Goal: Transaction & Acquisition: Book appointment/travel/reservation

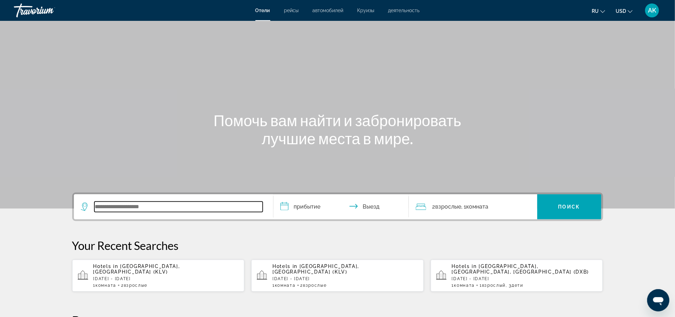
click at [150, 209] on input "Search widget" at bounding box center [178, 206] width 168 height 10
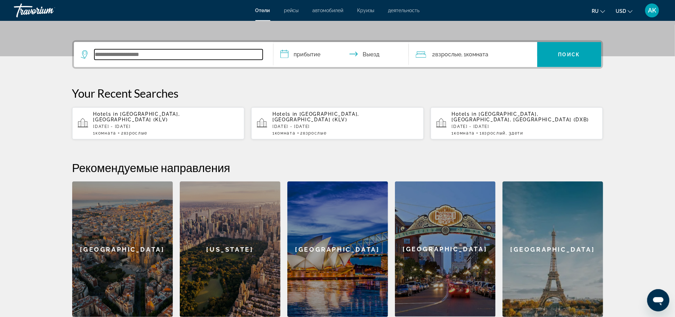
scroll to position [170, 0]
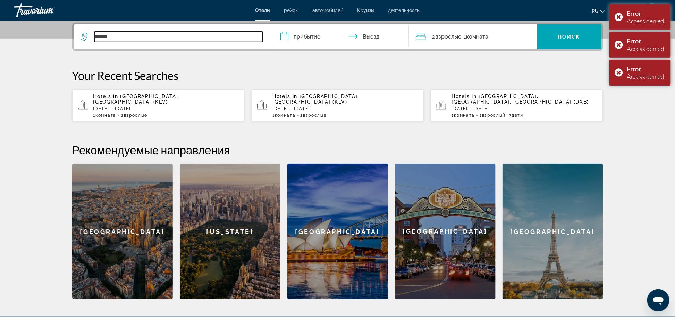
type input "******"
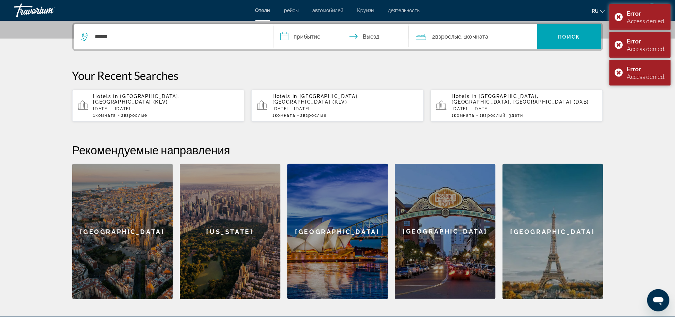
click at [131, 101] on div "Hotels in Karlovy Vary, Czech Republic (KLV) Sat, 15 Nov - Wed, 19 Nov 1 Комнат…" at bounding box center [166, 105] width 146 height 24
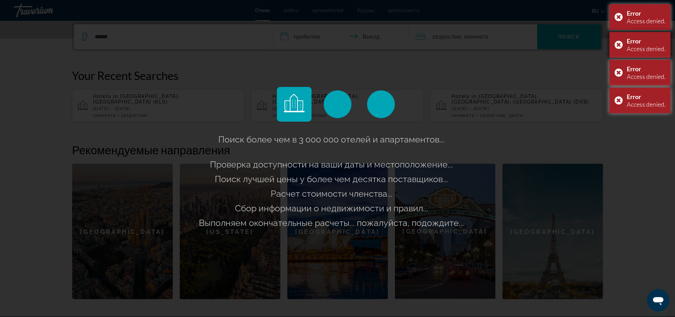
click at [569, 46] on div "Error Access denied." at bounding box center [640, 45] width 61 height 26
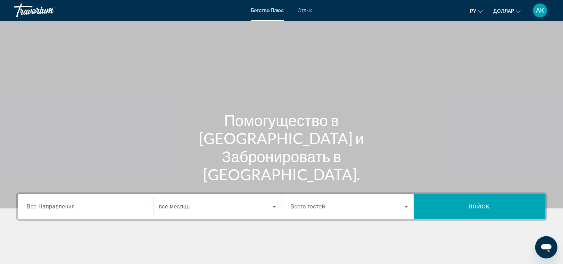
click at [72, 203] on span "Все Направления" at bounding box center [51, 206] width 48 height 6
click at [72, 203] on input "Пункт назначения Все Направления" at bounding box center [85, 207] width 117 height 8
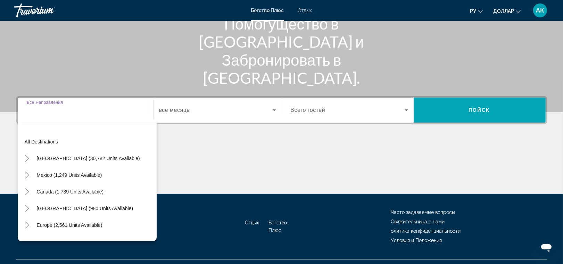
scroll to position [111, 0]
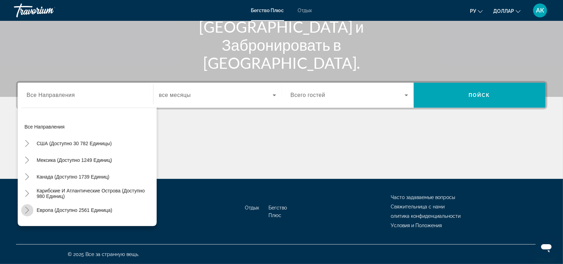
click at [28, 210] on icon "Toggle Europe (2,561 units available)" at bounding box center [27, 210] width 7 height 7
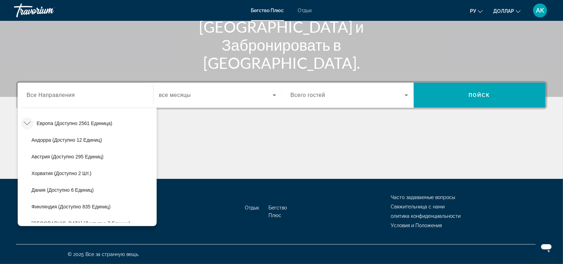
click at [187, 100] on div "Search widget" at bounding box center [217, 94] width 117 height 19
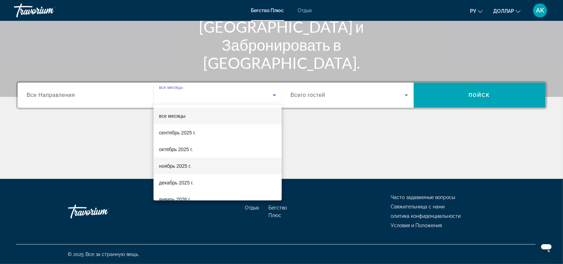
click at [180, 164] on span "ноябрь 2025 г." at bounding box center [175, 166] width 32 height 8
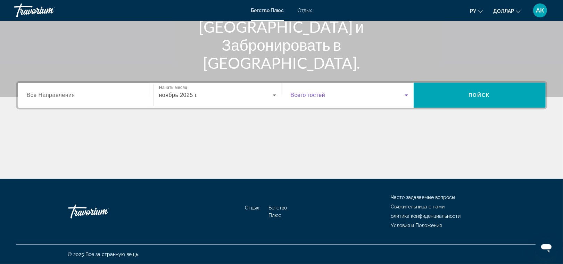
click at [407, 94] on icon "Search widget" at bounding box center [406, 95] width 8 height 8
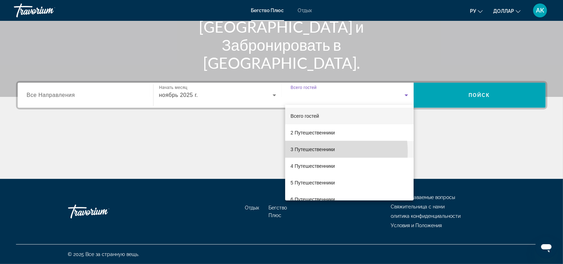
click at [319, 151] on span "3 Путешественники" at bounding box center [313, 149] width 44 height 8
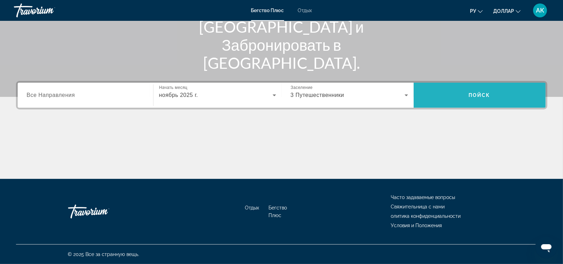
click at [493, 90] on span "Search widget" at bounding box center [480, 95] width 132 height 17
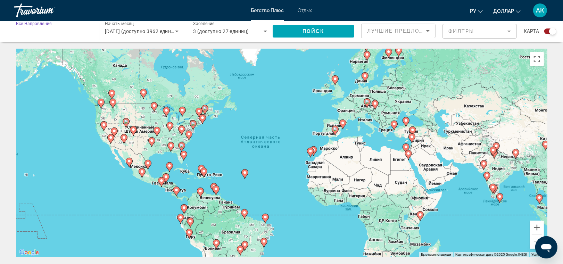
click at [87, 30] on input "Пункт назначения Все Направления" at bounding box center [53, 31] width 74 height 8
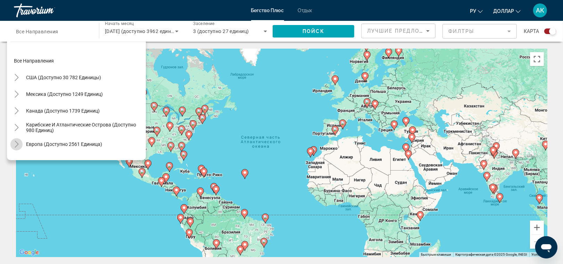
click at [16, 143] on icon "Toggle Europe (2,561 units available)" at bounding box center [16, 144] width 7 height 7
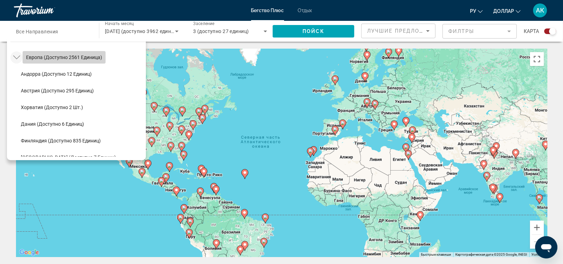
click at [66, 58] on span "Европа (доступно 2561 единица)" at bounding box center [64, 58] width 76 height 6
click at [66, 58] on div "Активировщики переписываются с помоусом клавиатуры, намите Альт + Ввод. После т…" at bounding box center [281, 153] width 531 height 208
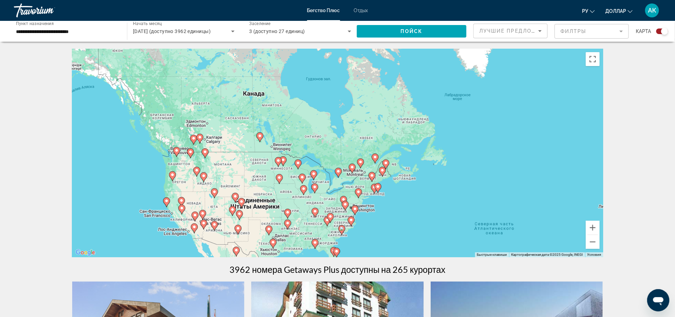
drag, startPoint x: 459, startPoint y: 128, endPoint x: 213, endPoint y: 157, distance: 248.2
click at [213, 157] on div "Активировщики переписываются с помоусом клавиатуры, намите Альт + Ввод. После т…" at bounding box center [337, 153] width 531 height 208
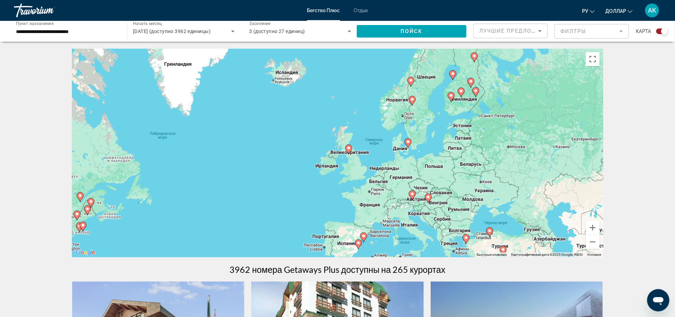
drag, startPoint x: 368, startPoint y: 157, endPoint x: 283, endPoint y: 152, distance: 85.5
click at [283, 152] on div "Активировщики переписываются с помоусом клавиатуры, намите Альт + Ввод. После т…" at bounding box center [337, 153] width 531 height 208
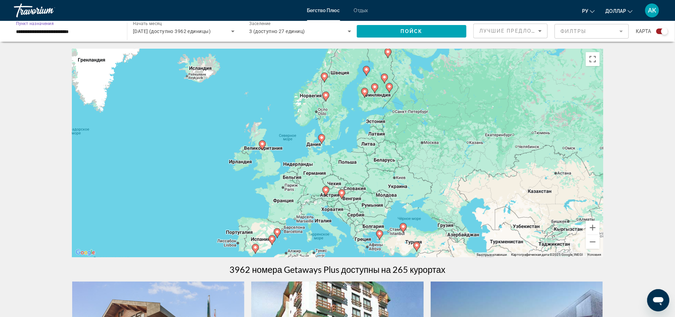
click at [56, 32] on input "**********" at bounding box center [67, 31] width 102 height 8
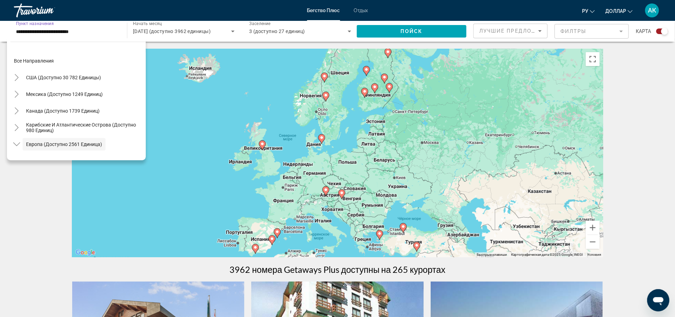
scroll to position [41, 0]
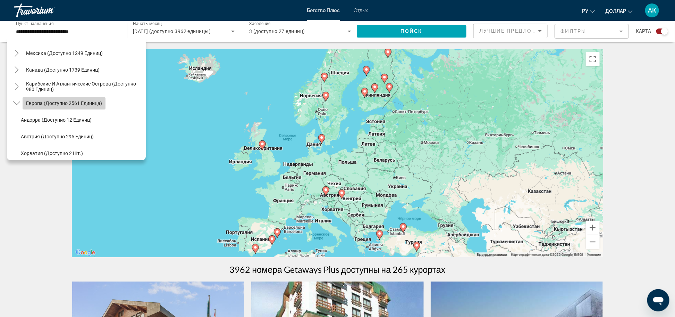
click at [50, 107] on span "Search widget" at bounding box center [64, 103] width 83 height 17
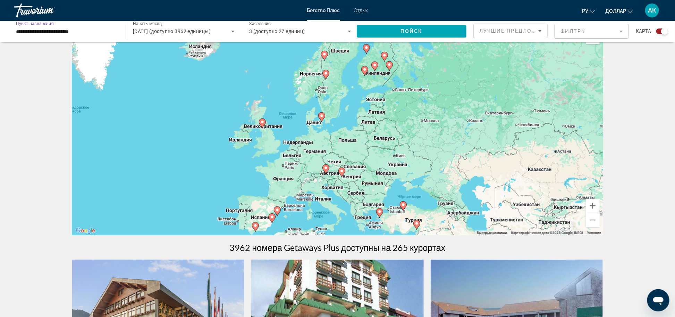
scroll to position [26, 0]
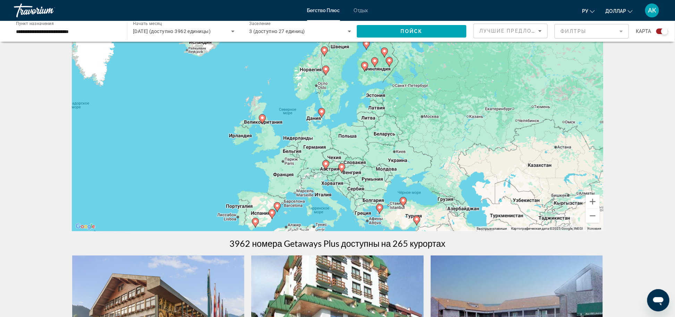
click at [376, 146] on div "Активировщики переписываются с помоусом клавиатуры, намите Альт + Ввод. После т…" at bounding box center [337, 127] width 531 height 208
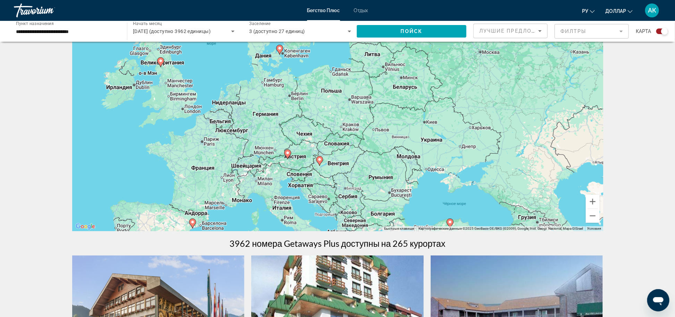
drag, startPoint x: 259, startPoint y: 185, endPoint x: 270, endPoint y: 149, distance: 37.9
click at [270, 149] on div "Чтобы активировать перетаскивание с помощью клавиатуры, нажмите Alt + Ввод. Пос…" at bounding box center [337, 127] width 531 height 208
click at [282, 156] on div "Активировщики переписываются с помоусом клавиатуры, намите Альт + Ввод. После т…" at bounding box center [337, 127] width 531 height 208
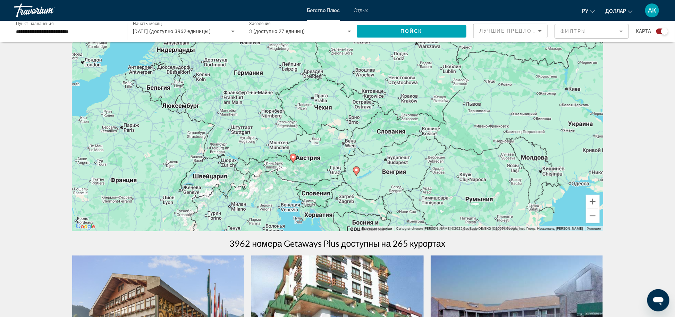
click at [294, 159] on icon "Main content" at bounding box center [293, 158] width 6 height 9
type input "**********"
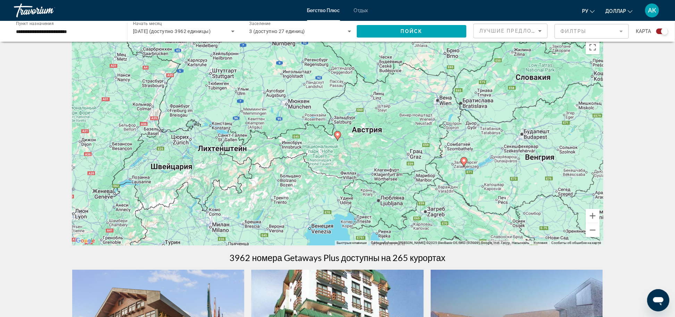
scroll to position [16, 0]
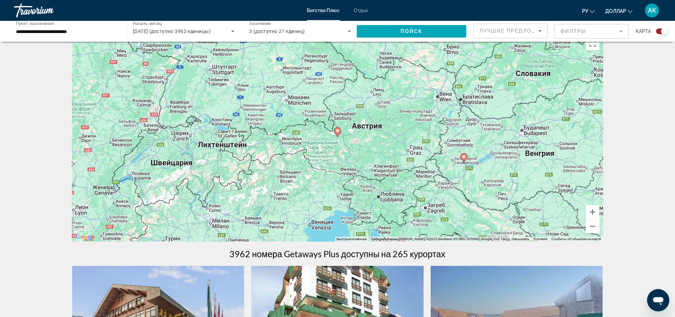
click at [337, 129] on image "Main content" at bounding box center [338, 130] width 4 height 4
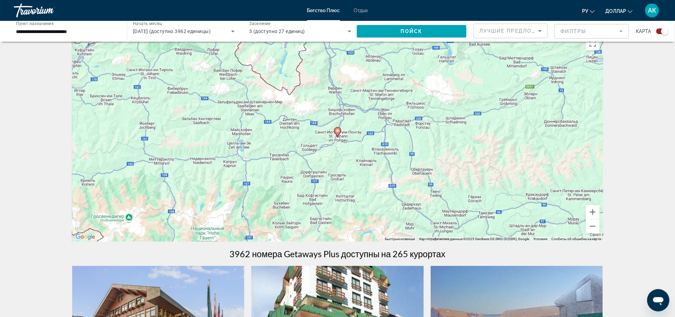
click at [337, 129] on image "Main content" at bounding box center [338, 130] width 4 height 4
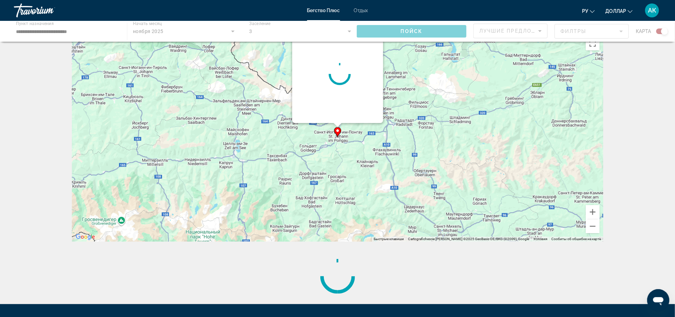
click at [337, 129] on image "Main content" at bounding box center [338, 130] width 4 height 4
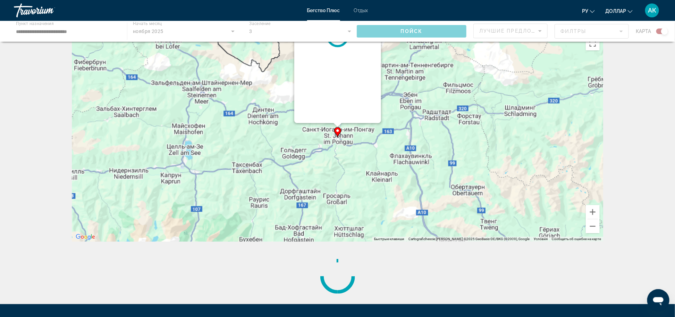
scroll to position [0, 0]
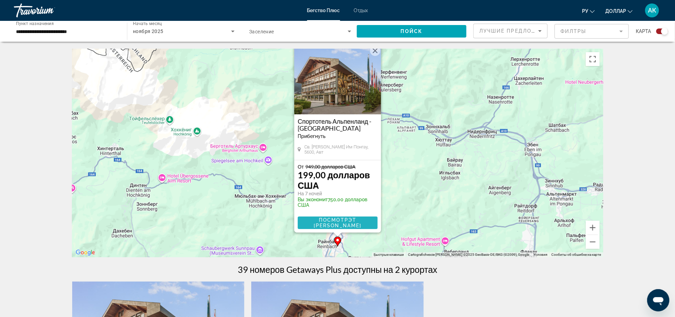
click at [336, 220] on span "Посмотрэт [PERSON_NAME]" at bounding box center [338, 222] width 48 height 11
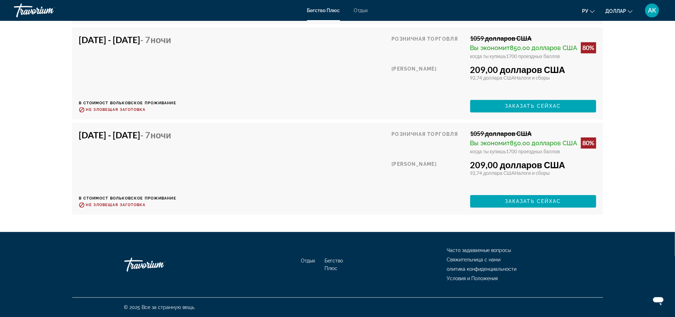
scroll to position [2068, 0]
click at [512, 199] on span "Заказать сейхас" at bounding box center [533, 201] width 56 height 6
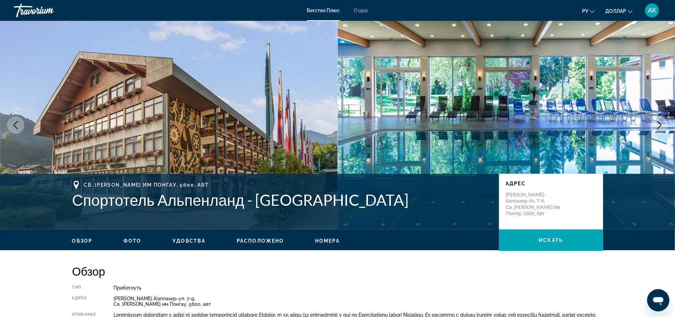
click at [569, 123] on icon "Next image" at bounding box center [660, 125] width 8 height 8
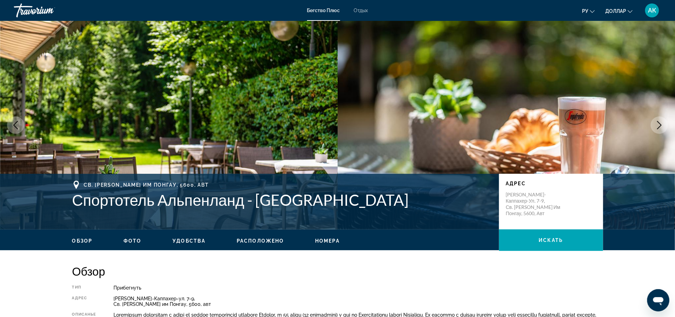
click at [569, 123] on icon "Next image" at bounding box center [660, 125] width 8 height 8
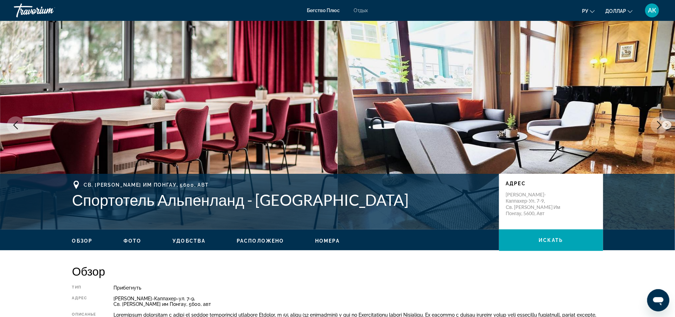
click at [569, 123] on icon "Next image" at bounding box center [660, 125] width 8 height 8
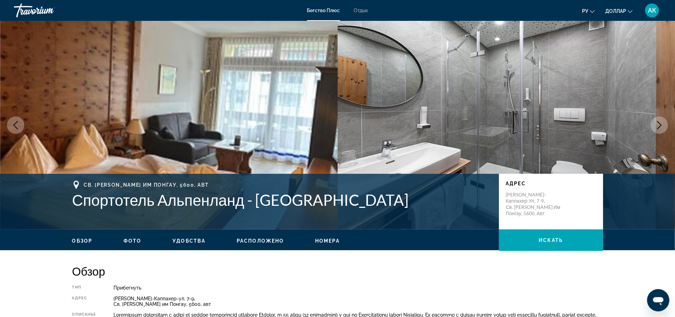
click at [569, 123] on icon "Next image" at bounding box center [660, 125] width 8 height 8
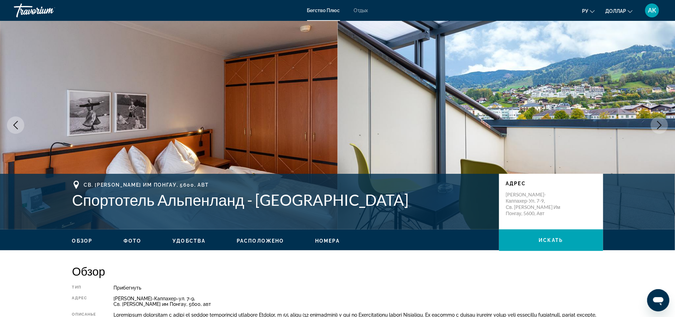
click at [569, 123] on icon "Next image" at bounding box center [660, 125] width 8 height 8
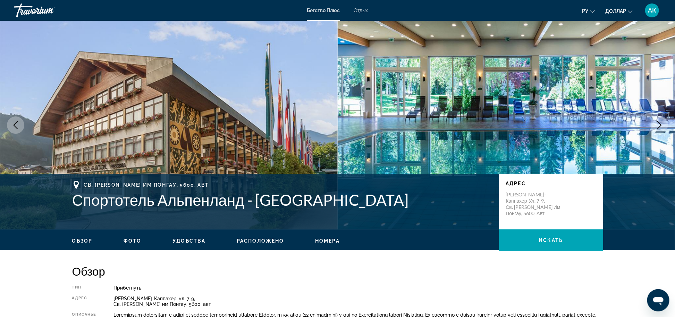
click at [569, 123] on icon "Next image" at bounding box center [660, 125] width 8 height 8
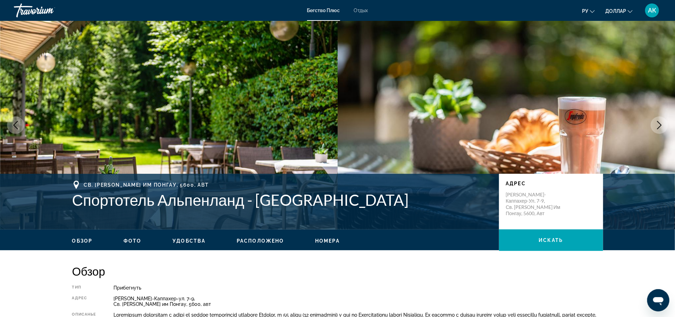
click at [569, 123] on icon "Next image" at bounding box center [660, 125] width 8 height 8
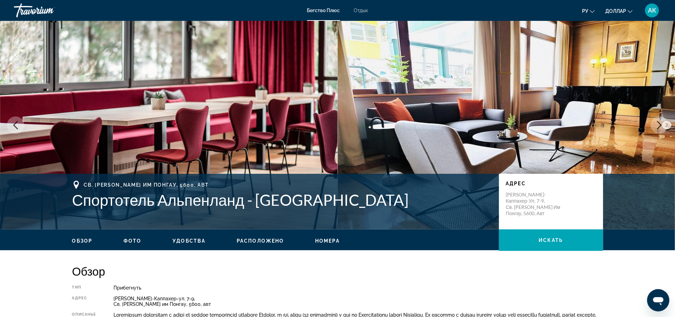
click at [569, 124] on icon "Next image" at bounding box center [660, 125] width 8 height 8
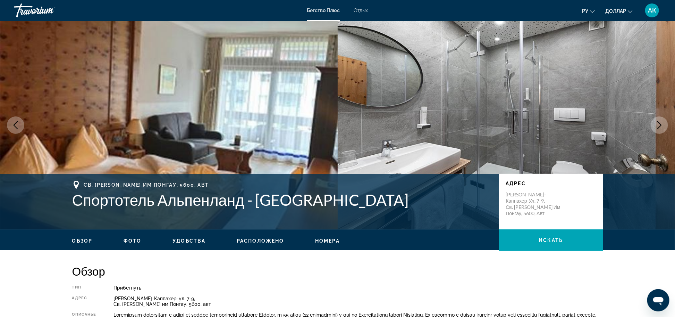
click at [569, 124] on icon "Next image" at bounding box center [660, 125] width 8 height 8
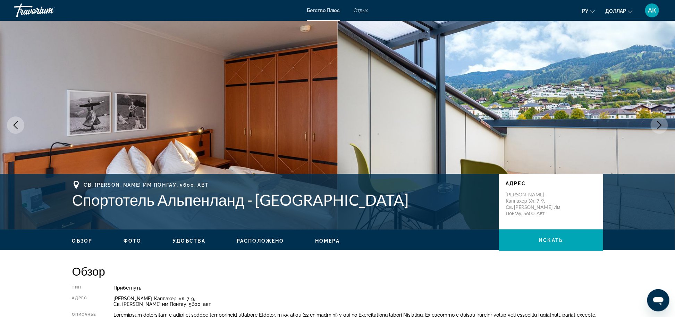
click at [569, 124] on icon "Next image" at bounding box center [660, 125] width 8 height 8
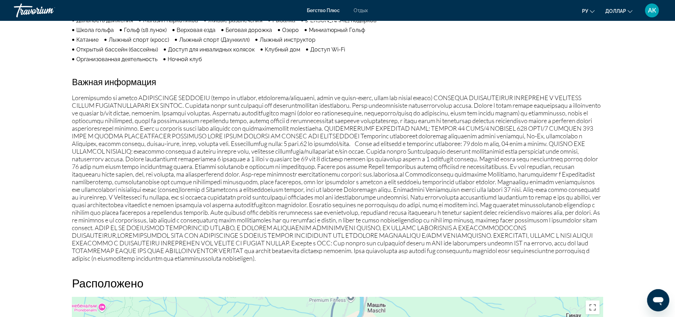
scroll to position [691, 0]
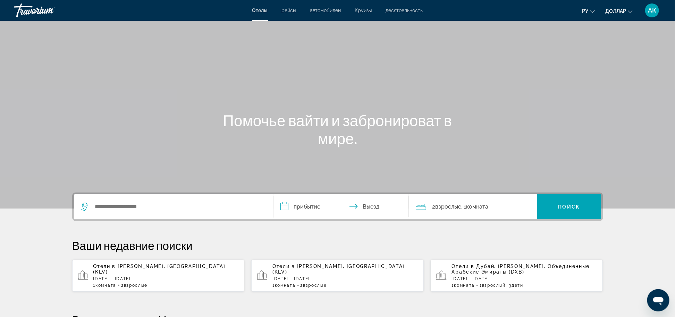
click at [136, 271] on div "Отели в Карловы Вары, Чехия (KLV) Сб, 15 ноя - ср, 19 нояб 1 Комната номера 2 В…" at bounding box center [166, 275] width 146 height 24
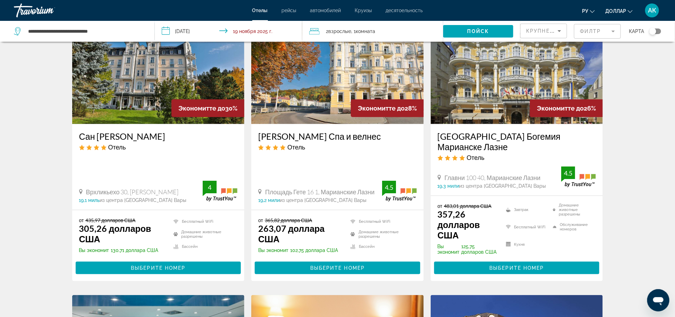
scroll to position [326, 0]
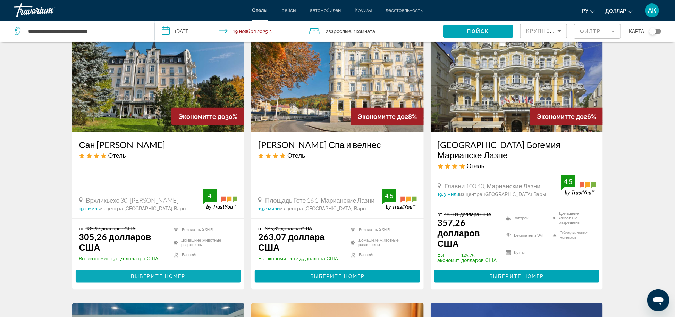
click at [156, 273] on span "Main content" at bounding box center [159, 276] width 166 height 17
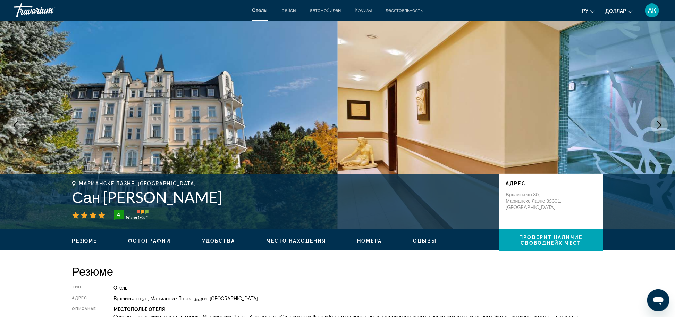
click at [658, 123] on icon "Next image" at bounding box center [660, 125] width 8 height 8
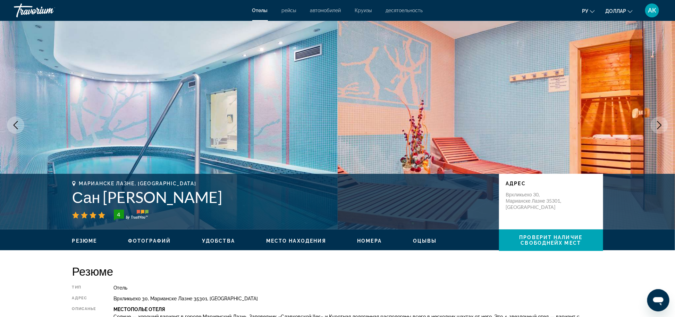
click at [658, 124] on icon "Next image" at bounding box center [660, 125] width 8 height 8
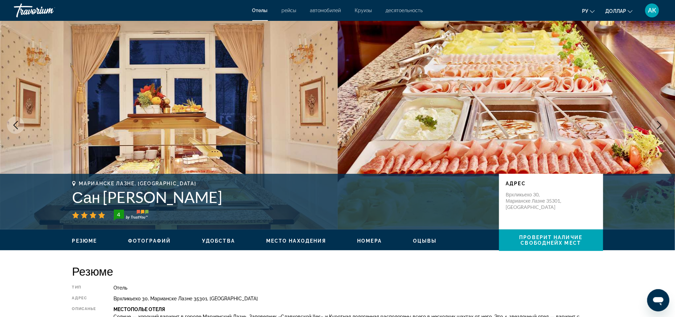
click at [658, 125] on icon "Next image" at bounding box center [660, 125] width 8 height 8
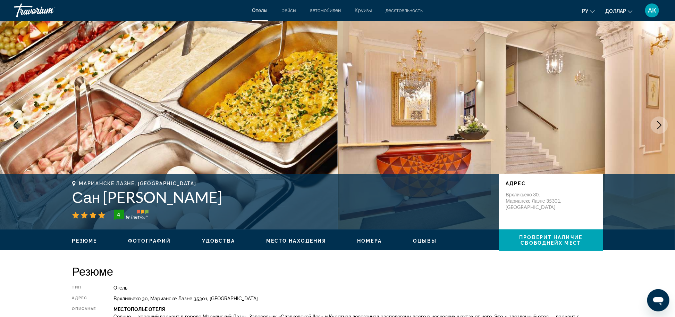
click at [658, 125] on icon "Next image" at bounding box center [660, 125] width 8 height 8
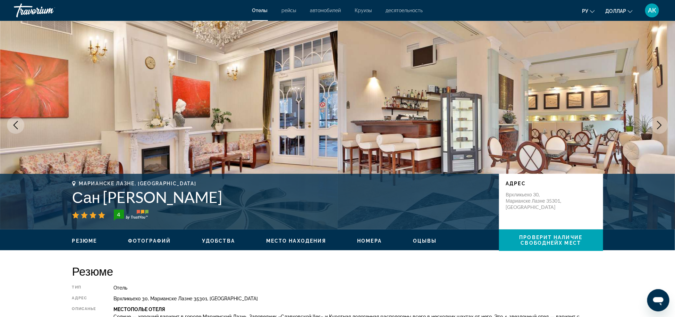
click at [658, 125] on icon "Next image" at bounding box center [660, 125] width 8 height 8
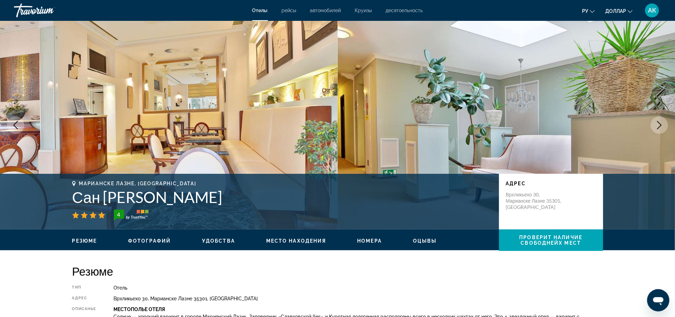
click at [658, 126] on icon "Next image" at bounding box center [660, 125] width 8 height 8
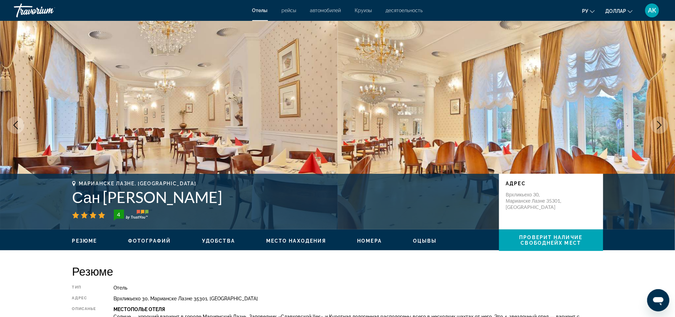
click at [658, 126] on icon "Next image" at bounding box center [660, 125] width 8 height 8
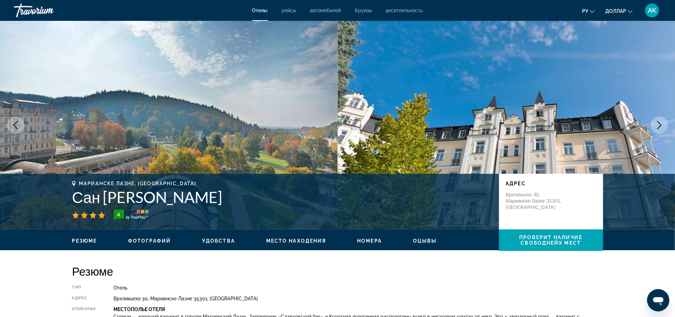
click at [658, 126] on icon "Next image" at bounding box center [660, 125] width 8 height 8
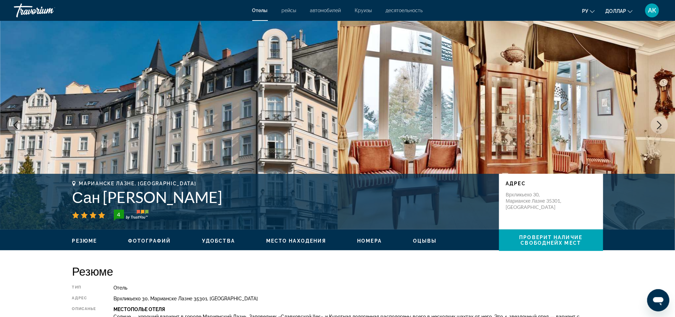
click at [658, 126] on icon "Next image" at bounding box center [660, 125] width 8 height 8
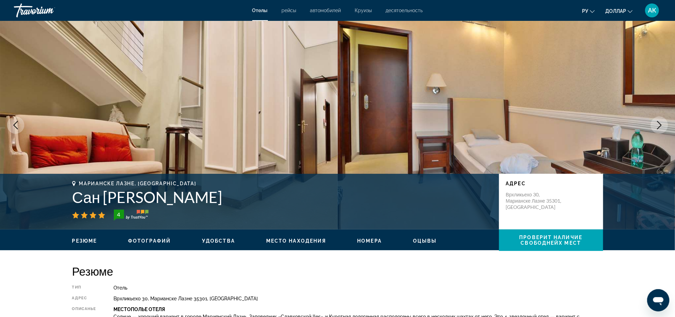
click at [657, 126] on icon "Next image" at bounding box center [660, 125] width 8 height 8
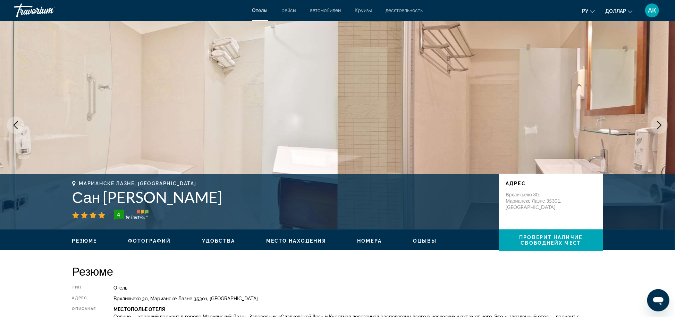
click at [657, 126] on icon "Next image" at bounding box center [660, 125] width 8 height 8
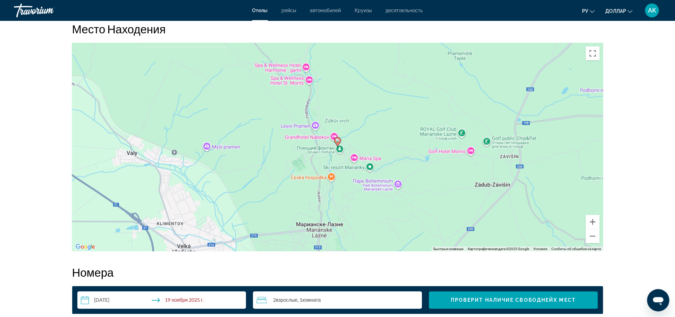
scroll to position [655, 0]
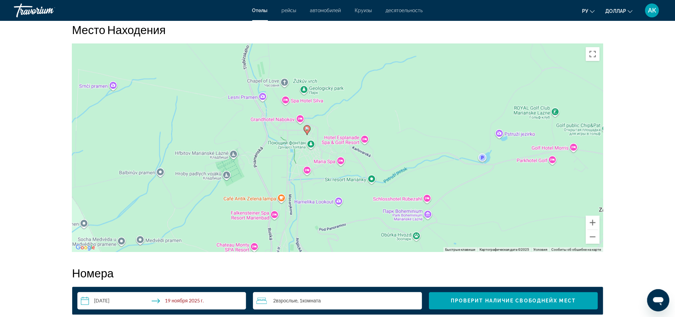
click at [289, 151] on div "Активировщики переписываются с помоусом клавиатуры, намите Альт + Ввод. После т…" at bounding box center [337, 148] width 531 height 208
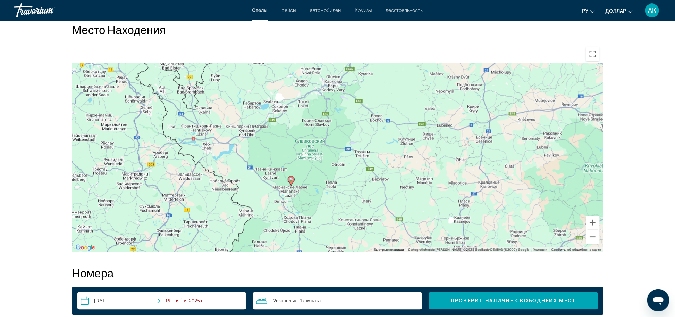
drag, startPoint x: 307, startPoint y: 101, endPoint x: 285, endPoint y: 178, distance: 80.7
click at [285, 178] on div "Активировщики переписываются с помоусом клавиатуры, намите Альт + Ввод. После т…" at bounding box center [337, 148] width 531 height 208
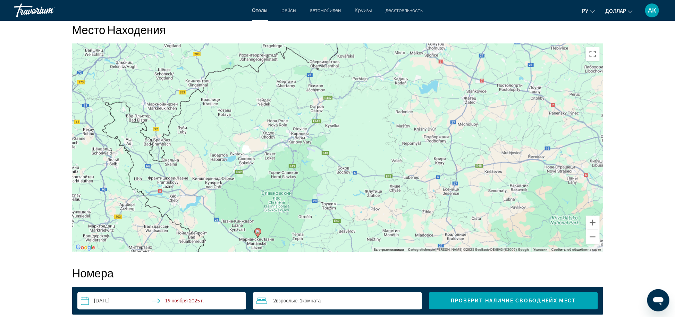
drag, startPoint x: 308, startPoint y: 135, endPoint x: 283, endPoint y: 169, distance: 41.9
click at [283, 169] on div "Активировщики переписываются с помоусом клавиатуры, намите Альт + Ввод. После т…" at bounding box center [337, 148] width 531 height 208
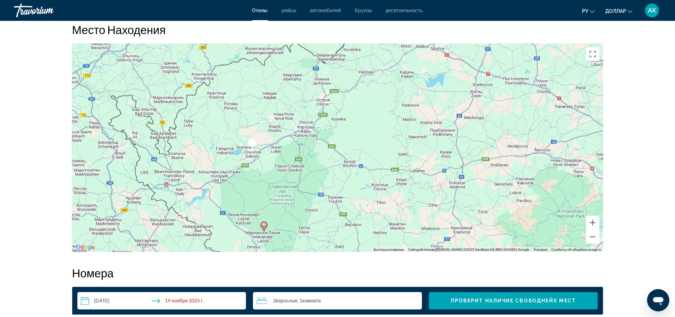
click at [192, 182] on div "Активировщики переписываются с помоусом клавиатуры, намите Альт + Ввод. После т…" at bounding box center [337, 148] width 531 height 208
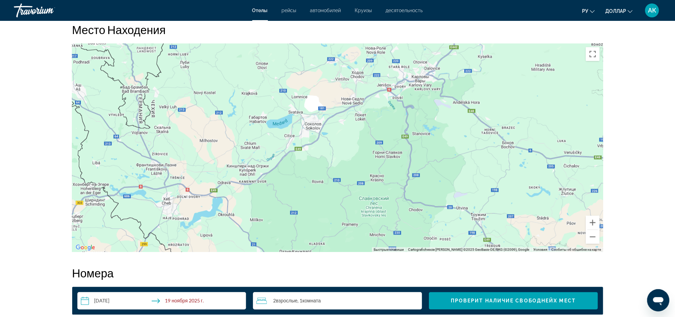
click at [192, 182] on div "Активировщики переписываются с помоусом клавиатуры, намите Альт + Ввод. После т…" at bounding box center [337, 148] width 531 height 208
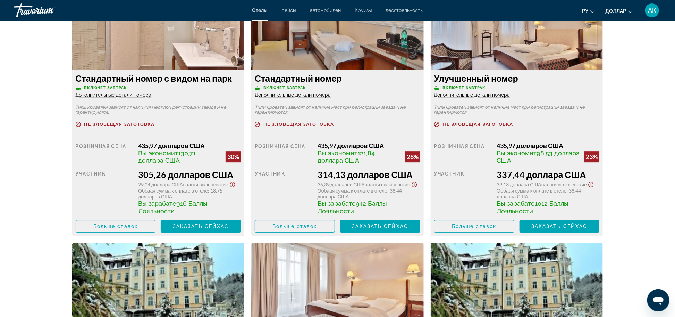
scroll to position [1005, 0]
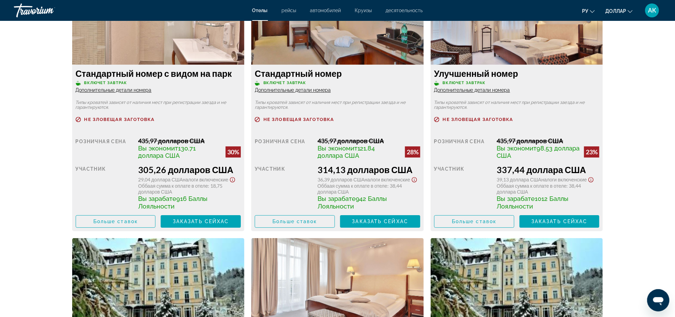
click at [108, 91] on span "Дополнительные детали номера" at bounding box center [114, 90] width 76 height 6
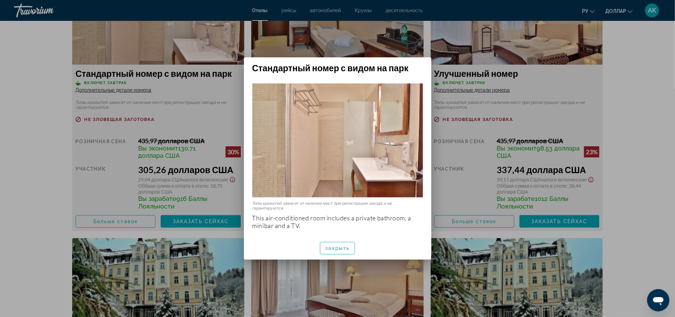
scroll to position [0, 0]
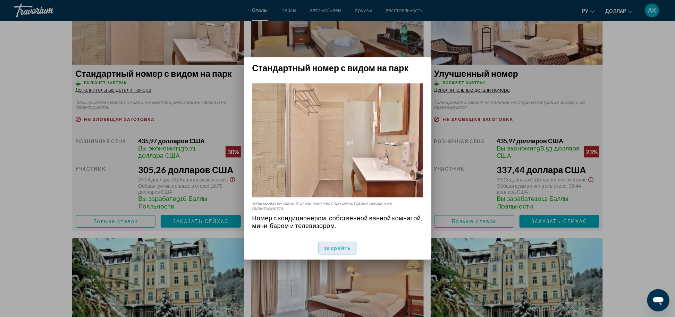
click at [340, 250] on span "закрайть" at bounding box center [337, 248] width 27 height 6
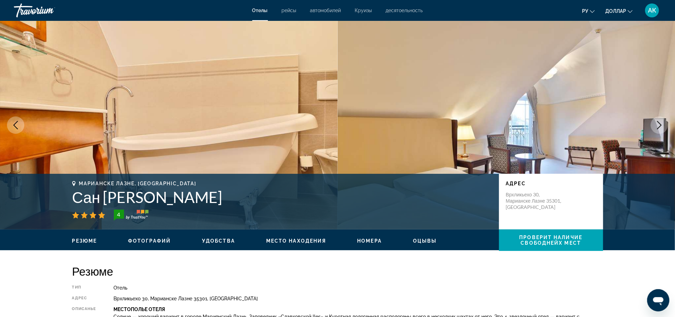
scroll to position [1005, 0]
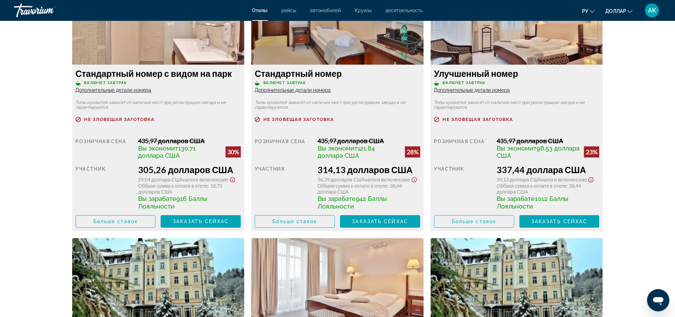
click at [291, 90] on span "Дополнительные детали номера" at bounding box center [293, 90] width 76 height 6
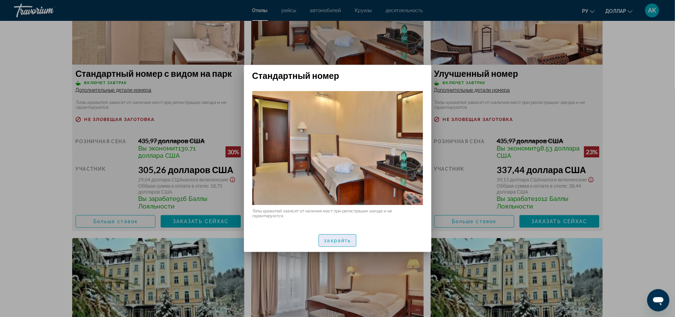
click at [344, 241] on span "закрайть" at bounding box center [337, 240] width 27 height 6
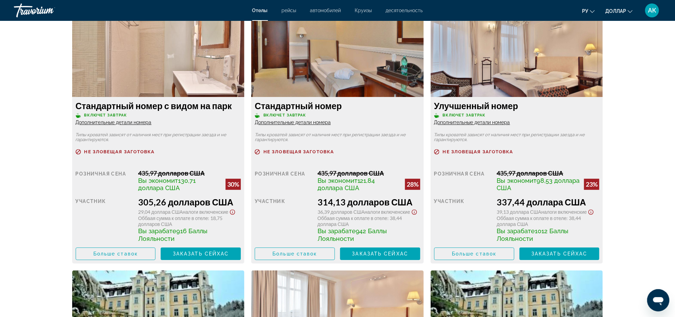
scroll to position [972, 0]
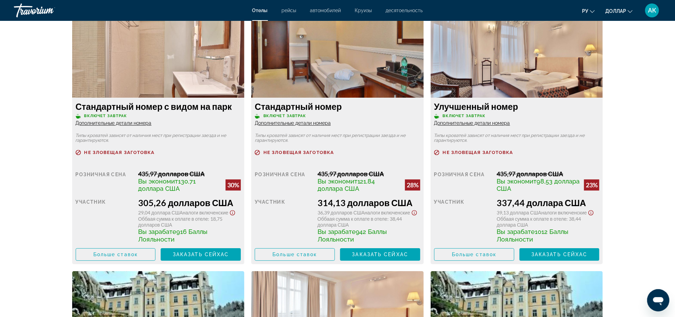
click at [471, 125] on div "Улучшенный номер Включет Завтрак Дополнительные детали номера" at bounding box center [517, 113] width 166 height 25
click at [469, 121] on span "Дополнительные детали номера" at bounding box center [472, 123] width 76 height 6
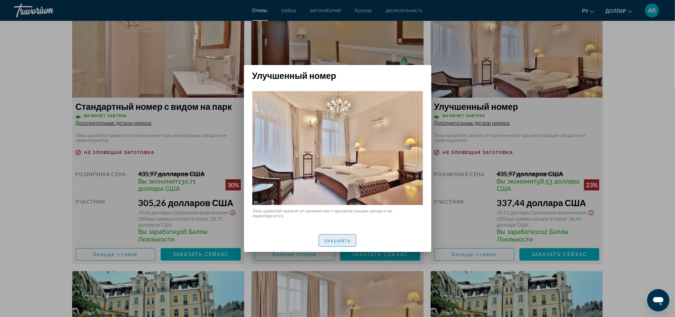
click at [338, 238] on span "закрайть" at bounding box center [337, 240] width 27 height 6
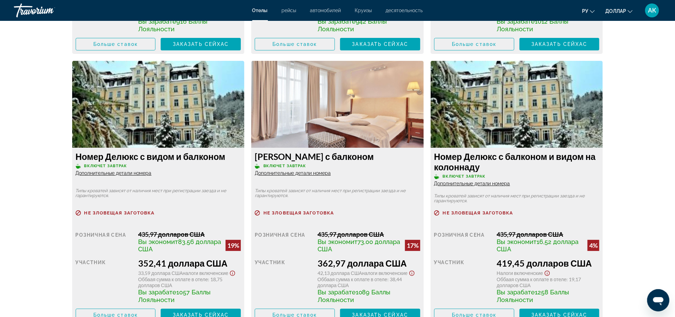
scroll to position [1190, 0]
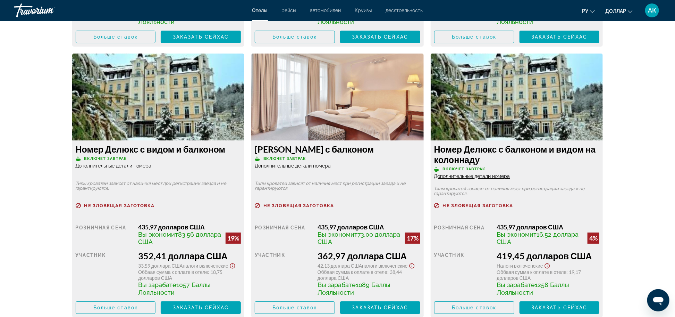
click at [113, 168] on span "Дополнительные детали номера" at bounding box center [114, 166] width 76 height 6
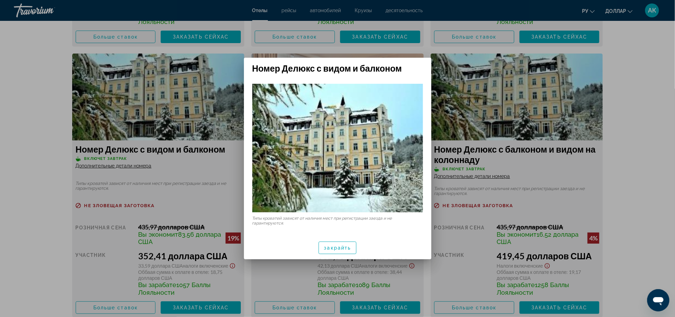
scroll to position [0, 0]
click at [346, 248] on span "закрайть" at bounding box center [337, 248] width 27 height 6
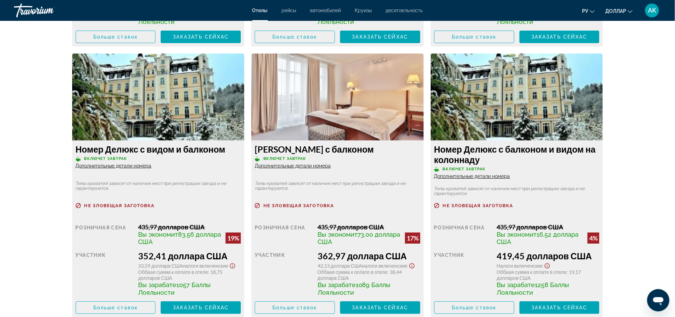
scroll to position [1190, 0]
click at [303, 168] on span "Дополнительные детали номера" at bounding box center [293, 166] width 76 height 6
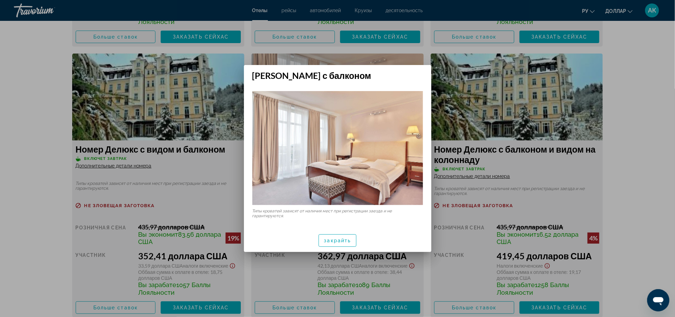
scroll to position [0, 0]
click at [344, 240] on span "закрайть" at bounding box center [337, 240] width 27 height 6
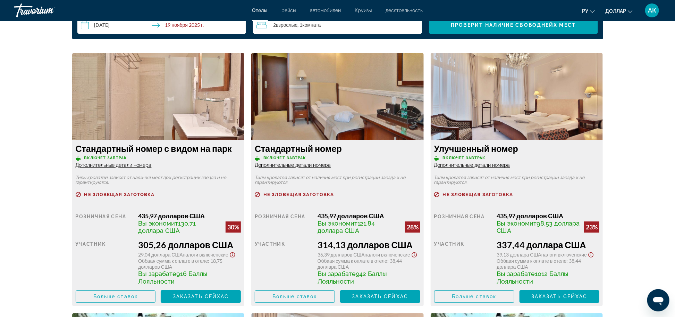
scroll to position [925, 0]
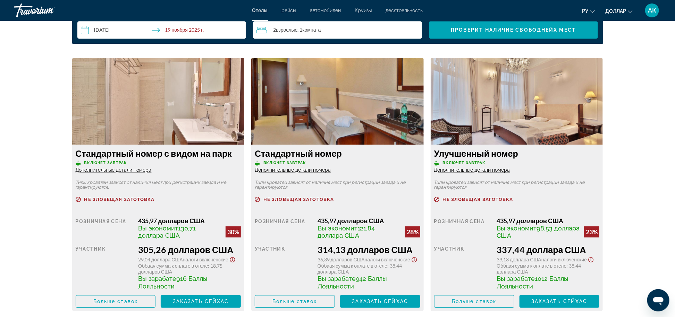
click at [98, 168] on span "Дополнительные детали номера" at bounding box center [114, 170] width 76 height 6
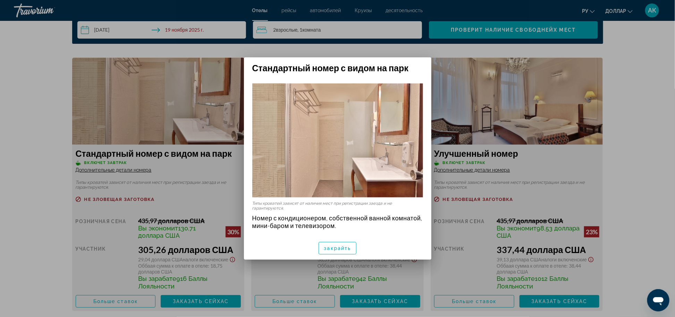
scroll to position [0, 0]
click at [345, 242] on span "button" at bounding box center [337, 248] width 37 height 17
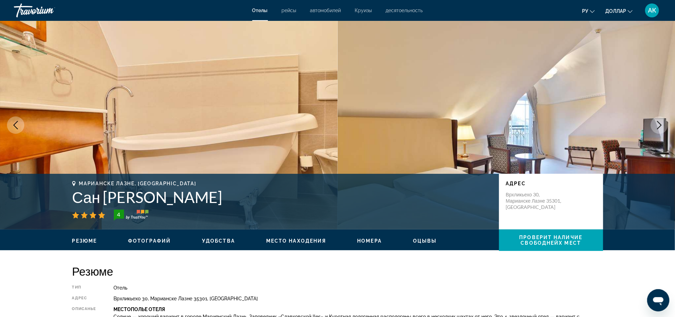
scroll to position [925, 0]
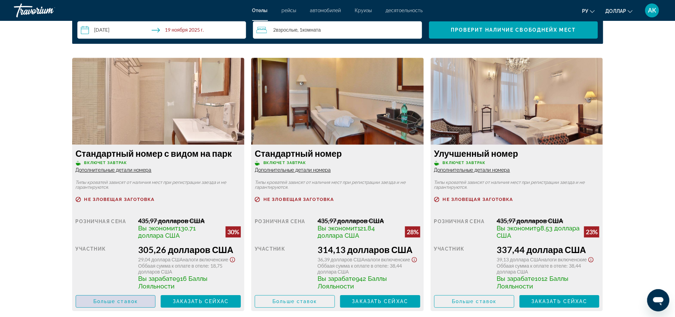
click at [140, 303] on span "Main content" at bounding box center [116, 301] width 80 height 17
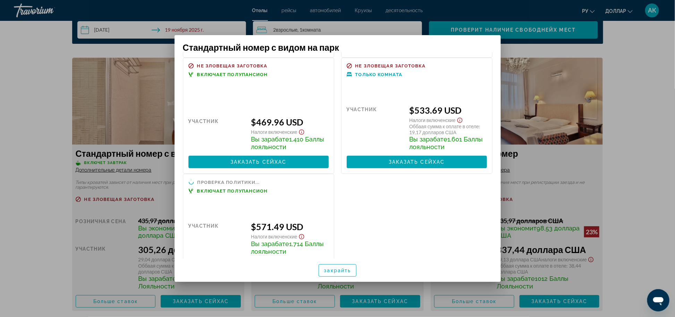
scroll to position [0, 0]
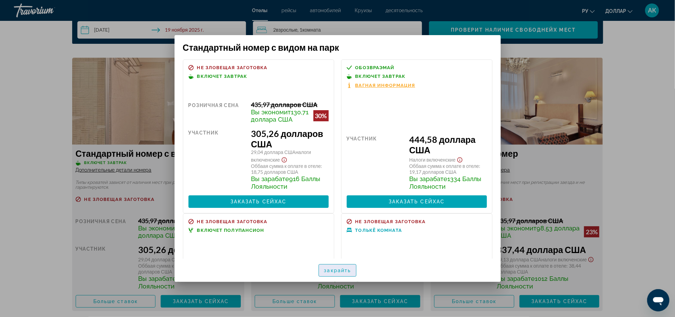
click at [341, 269] on span "закрайть" at bounding box center [337, 270] width 27 height 6
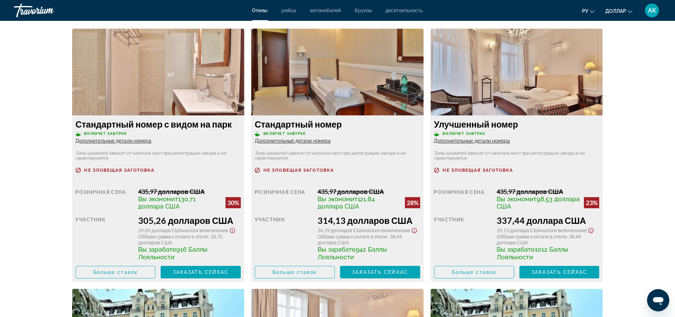
scroll to position [964, 0]
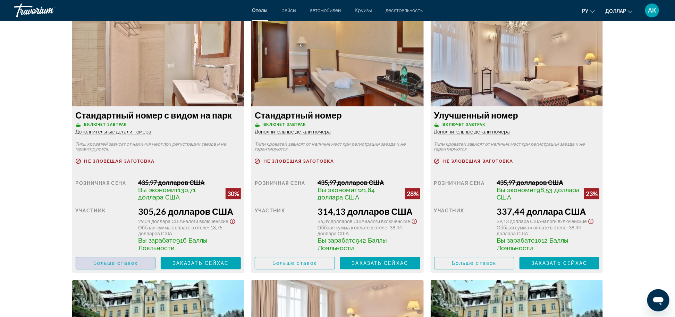
click at [113, 266] on span "Больше ставок" at bounding box center [115, 263] width 44 height 6
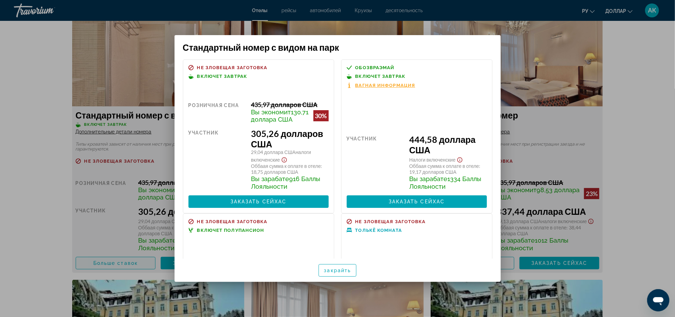
scroll to position [0, 0]
click at [264, 204] on span "Заказать сейхас" at bounding box center [259, 202] width 56 height 6
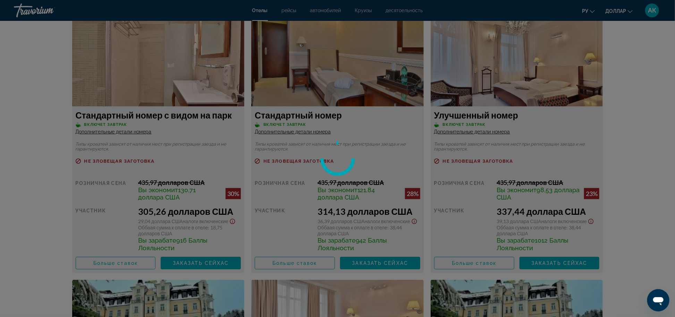
scroll to position [964, 0]
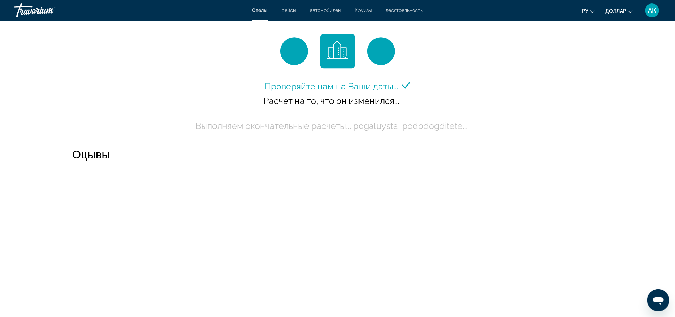
scroll to position [777, 0]
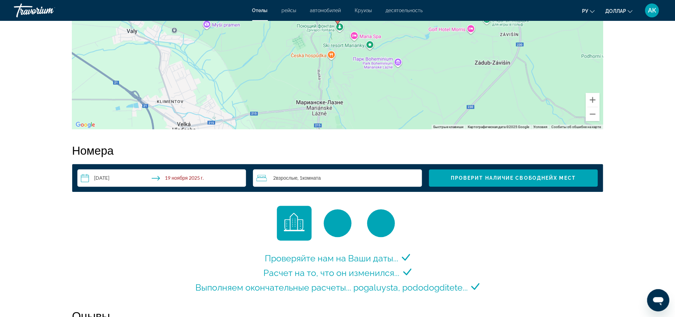
click at [370, 177] on div "2 Взрослый Взрослые , 1 Комната номера" at bounding box center [340, 178] width 166 height 8
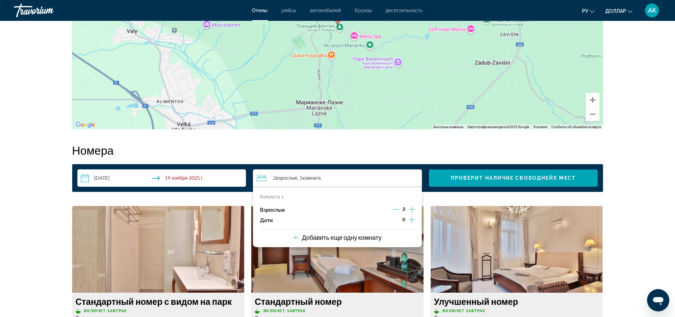
click at [412, 221] on icon "Increment children" at bounding box center [412, 219] width 6 height 8
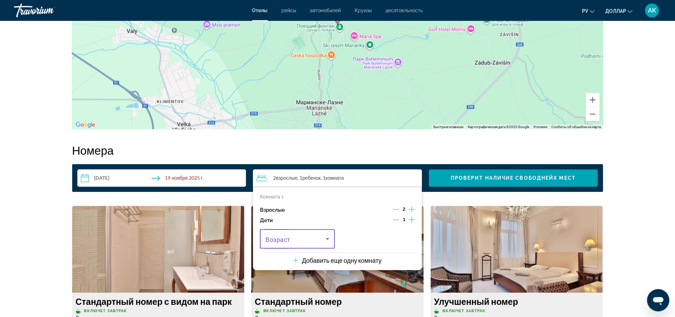
click at [328, 237] on icon "Travelers: 2 adults, 1 child" at bounding box center [328, 238] width 8 height 8
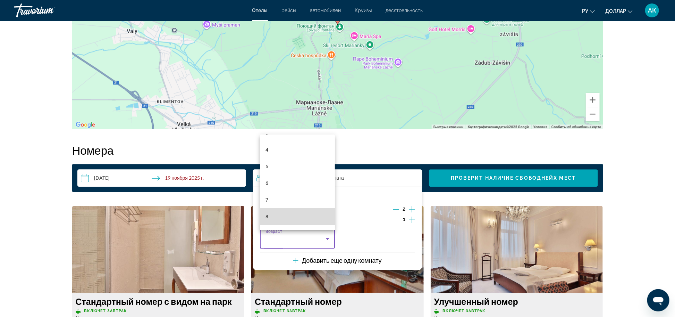
click at [326, 222] on mat-option "8" at bounding box center [297, 216] width 75 height 17
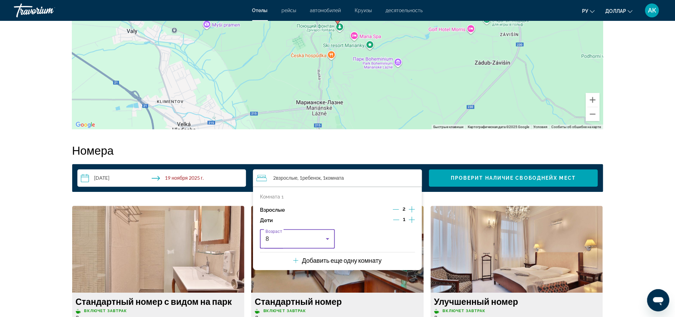
click at [328, 238] on icon "Travelers: 2 adults, 1 child" at bounding box center [328, 238] width 8 height 8
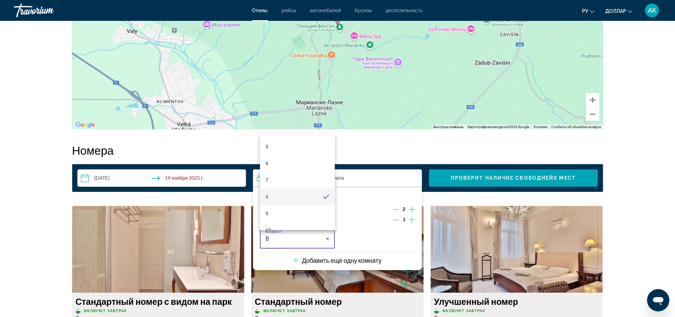
scroll to position [99, 0]
click at [297, 193] on mat-option "9" at bounding box center [297, 196] width 75 height 17
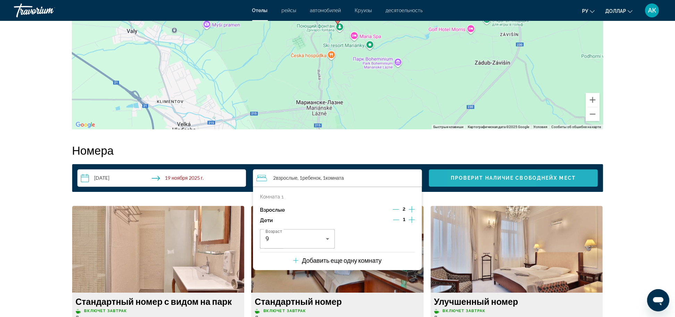
click at [479, 170] on span "Search widget" at bounding box center [513, 177] width 169 height 17
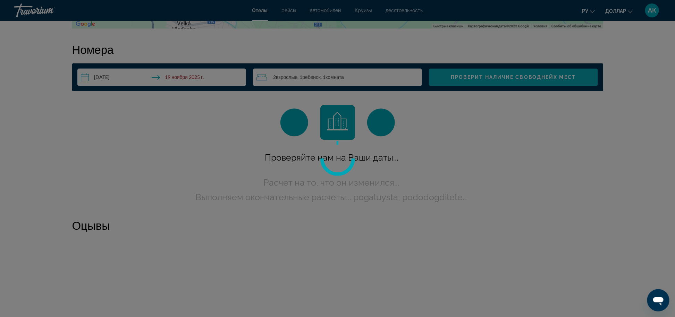
scroll to position [878, 0]
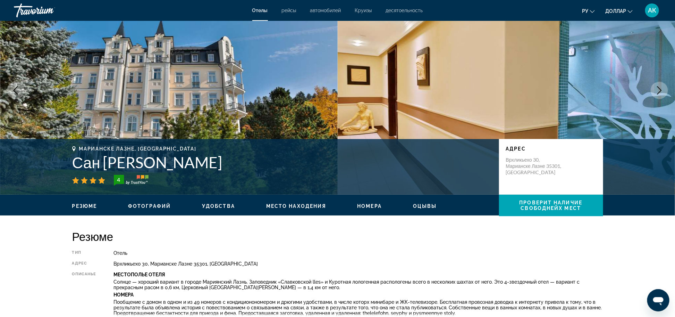
scroll to position [21, 0]
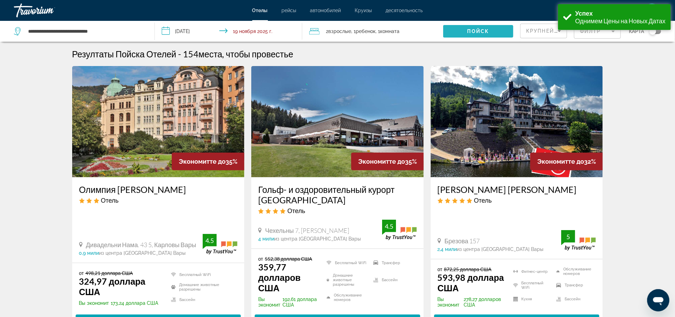
click at [482, 27] on span "Search widget" at bounding box center [478, 31] width 70 height 17
click at [482, 25] on span "Search widget" at bounding box center [478, 31] width 70 height 17
click at [550, 32] on span "Крупнейшие сбержежня" at bounding box center [567, 31] width 82 height 6
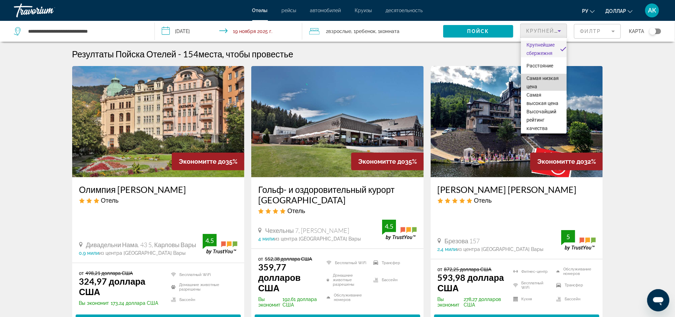
click at [543, 78] on span "Самая низкая цена" at bounding box center [544, 82] width 35 height 17
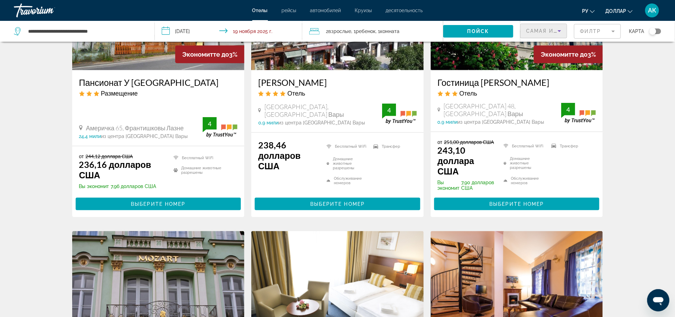
scroll to position [380, 0]
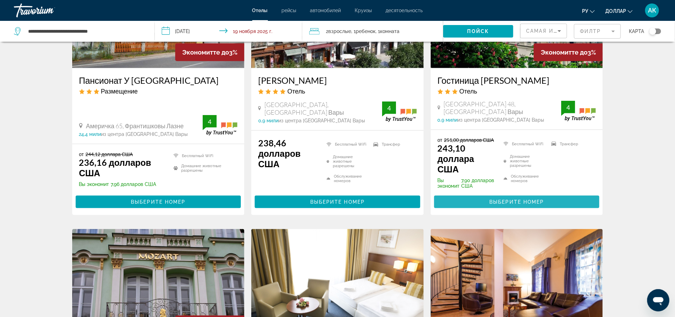
click at [512, 202] on span "Выберите номер" at bounding box center [517, 202] width 55 height 6
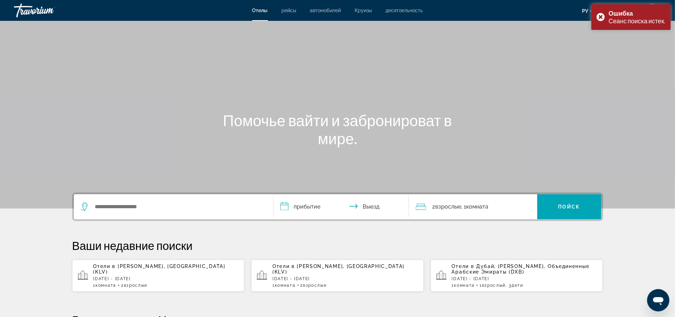
click at [146, 255] on div "Ваши недавние поиски Отели в Карловы Вары, Чехия (KLV) Сб, 15 ноя - ср, 19 нояб…" at bounding box center [337, 264] width 531 height 53
click at [147, 272] on div "Отели в Карловы Вары, Чехия (KLV) Сб, 15 ноя - ср, 19 нояб 1 Комната номера 2 В…" at bounding box center [166, 275] width 146 height 24
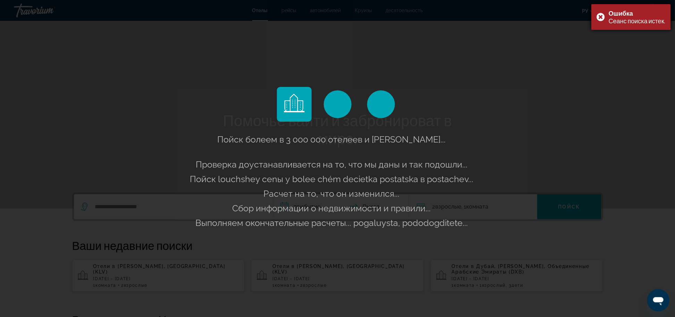
click at [598, 14] on div "Ошибка Сеанс поиска истек." at bounding box center [632, 17] width 80 height 26
